Goal: Information Seeking & Learning: Learn about a topic

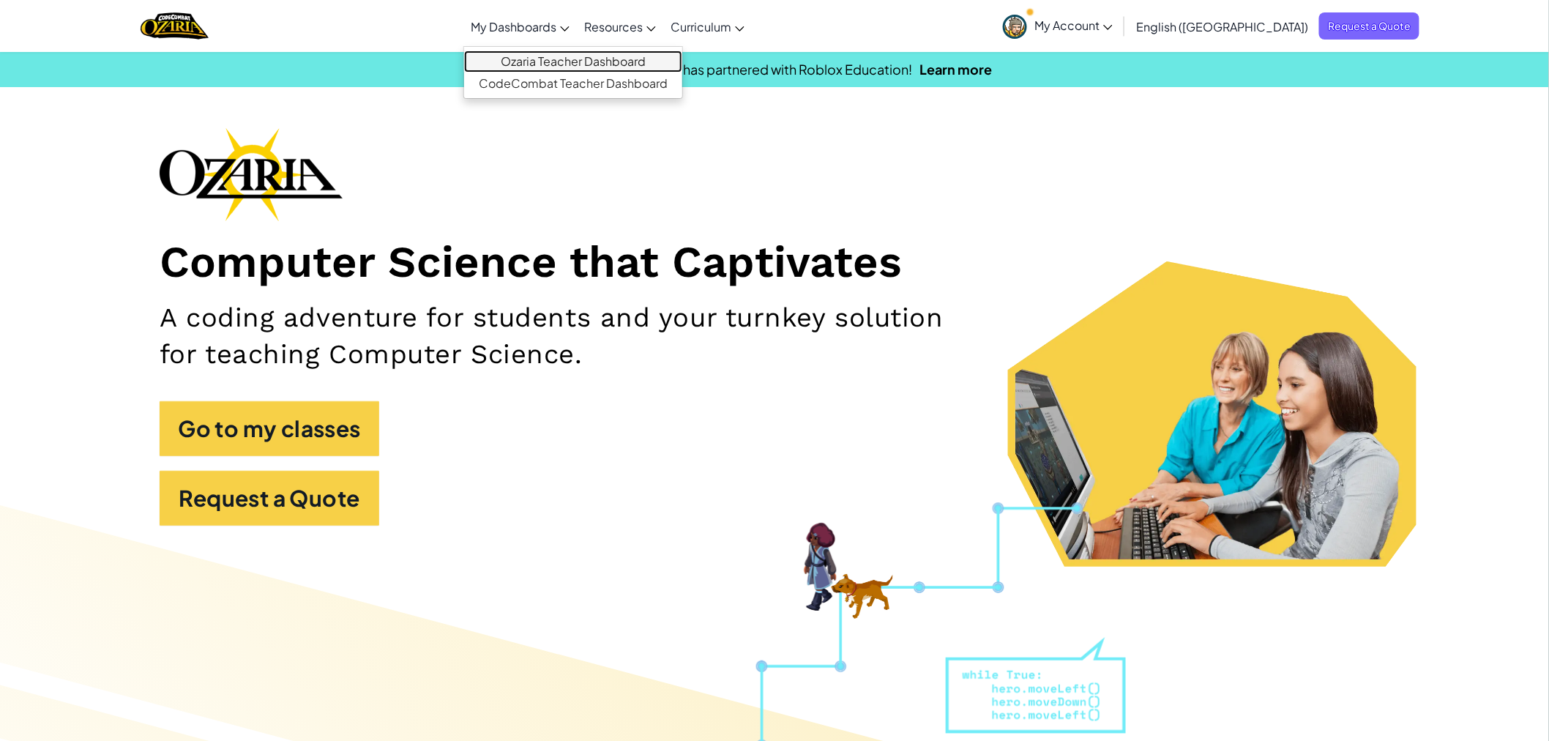
click at [597, 62] on link "Ozaria Teacher Dashboard" at bounding box center [573, 62] width 218 height 22
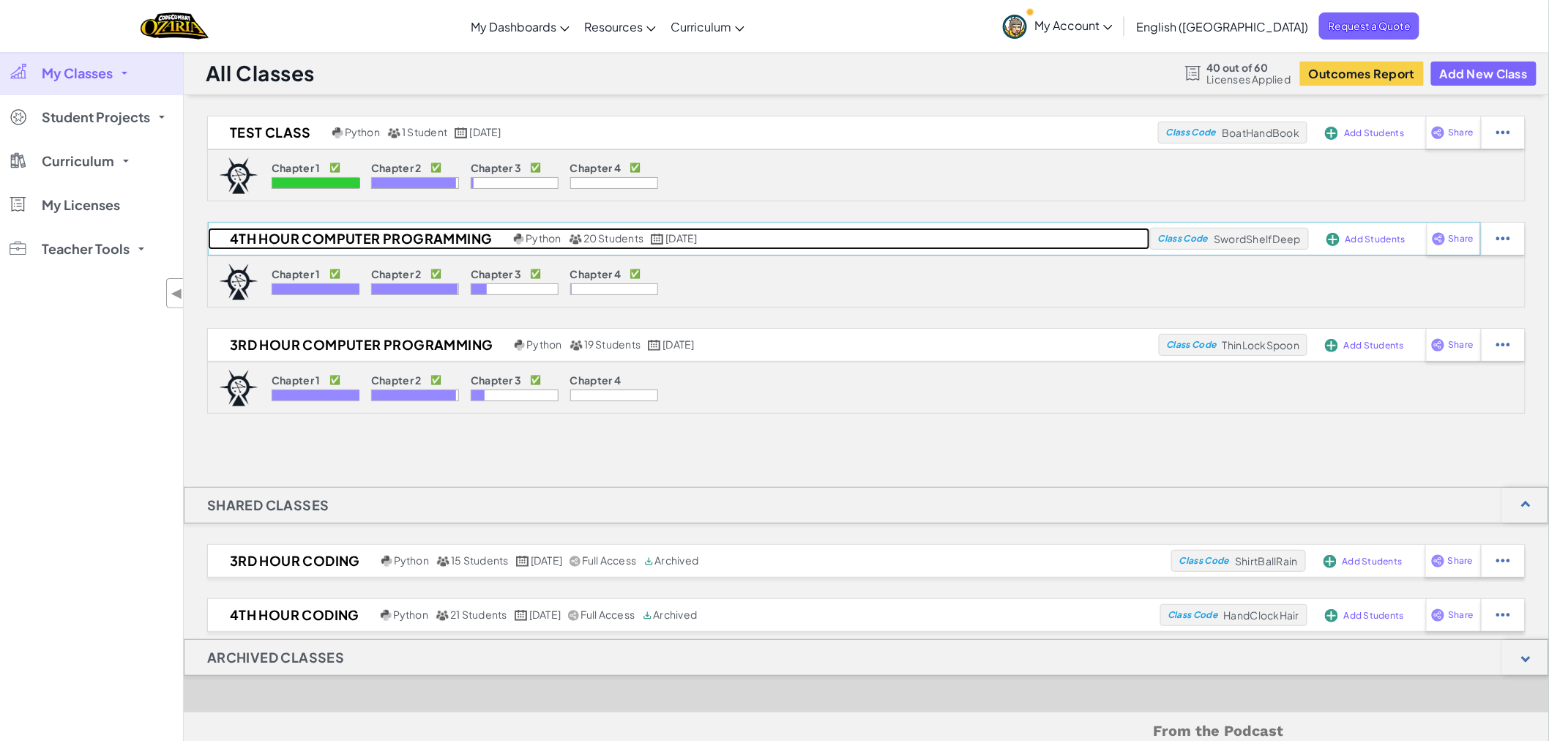
click at [406, 242] on h2 "4th Hour Computer Programming" at bounding box center [359, 239] width 302 height 22
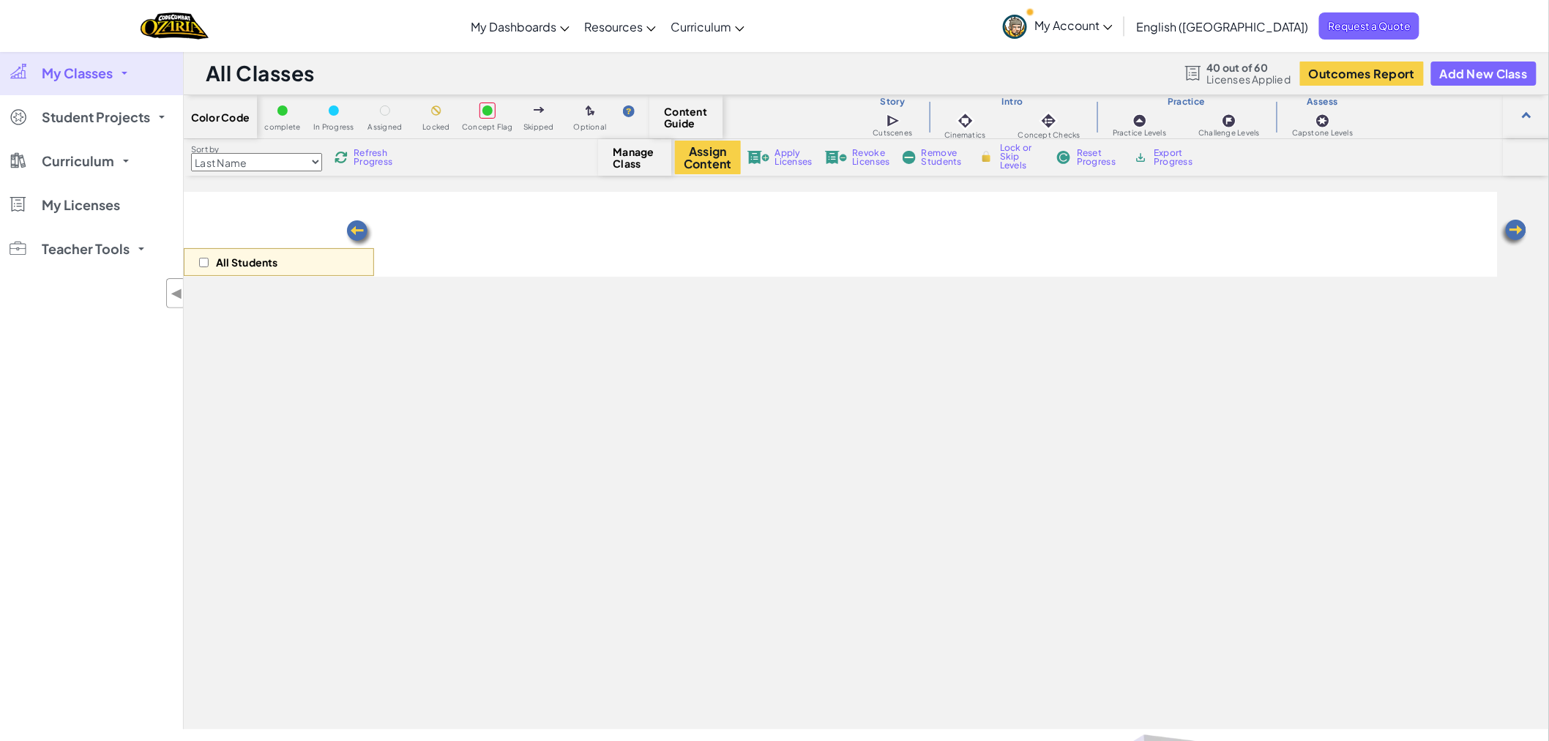
select select "5e27600d1c9d440000ac3ee7"
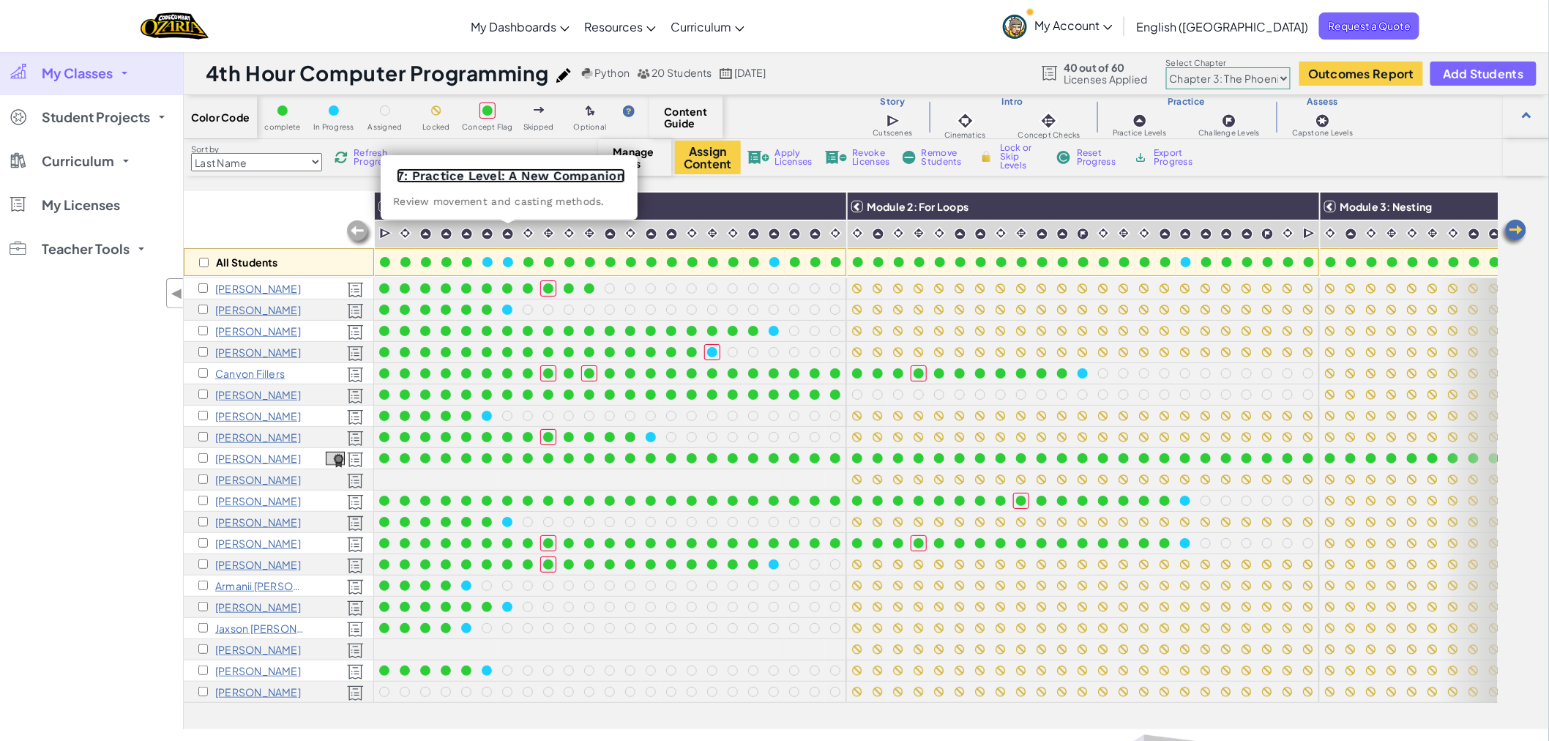
click at [520, 173] on link "7: Practice Level: A New Companion" at bounding box center [511, 175] width 228 height 15
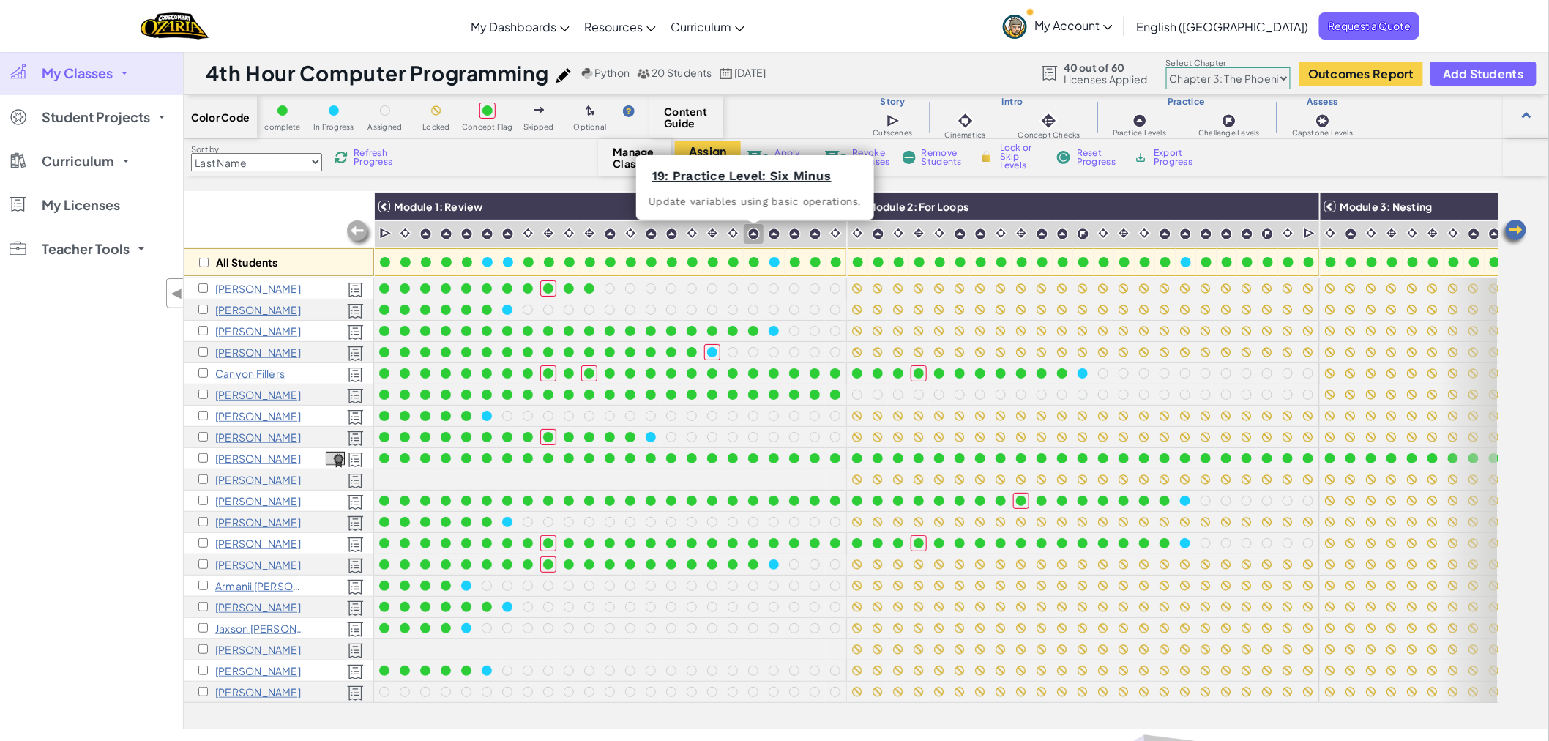
click at [751, 229] on img at bounding box center [753, 234] width 12 height 12
click at [759, 174] on link "19: Practice Level: Six Minus" at bounding box center [741, 175] width 179 height 15
